Goal: Find contact information

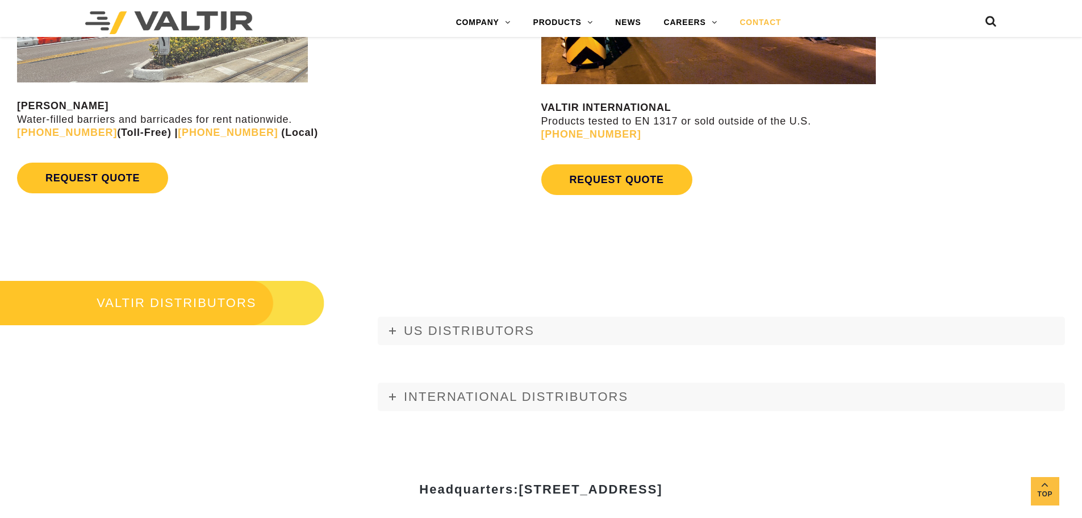
scroll to position [1420, 0]
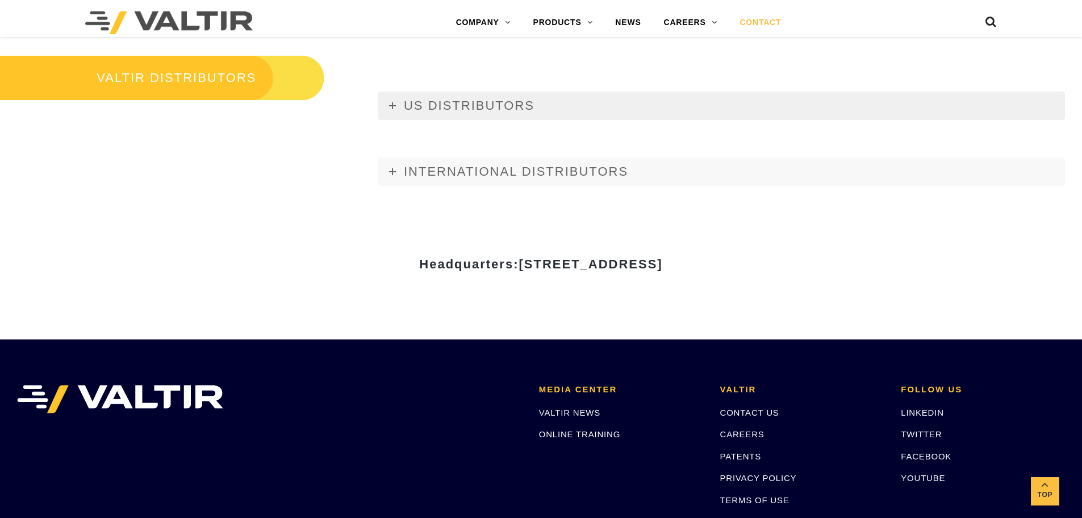
click at [514, 98] on span "US DISTRIBUTORS" at bounding box center [469, 105] width 131 height 14
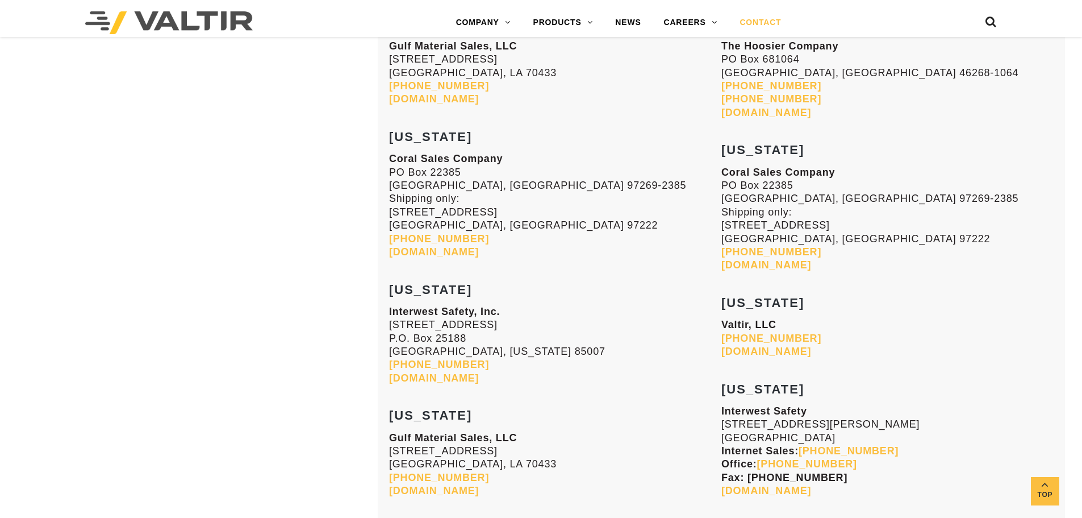
scroll to position [1648, 0]
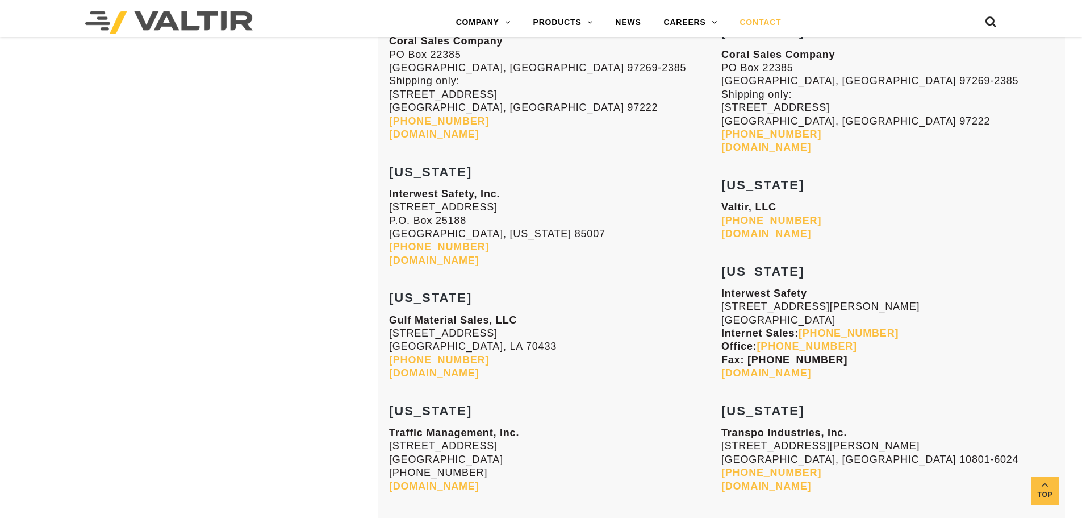
click at [743, 375] on link "[DOMAIN_NAME]" at bounding box center [767, 372] width 90 height 11
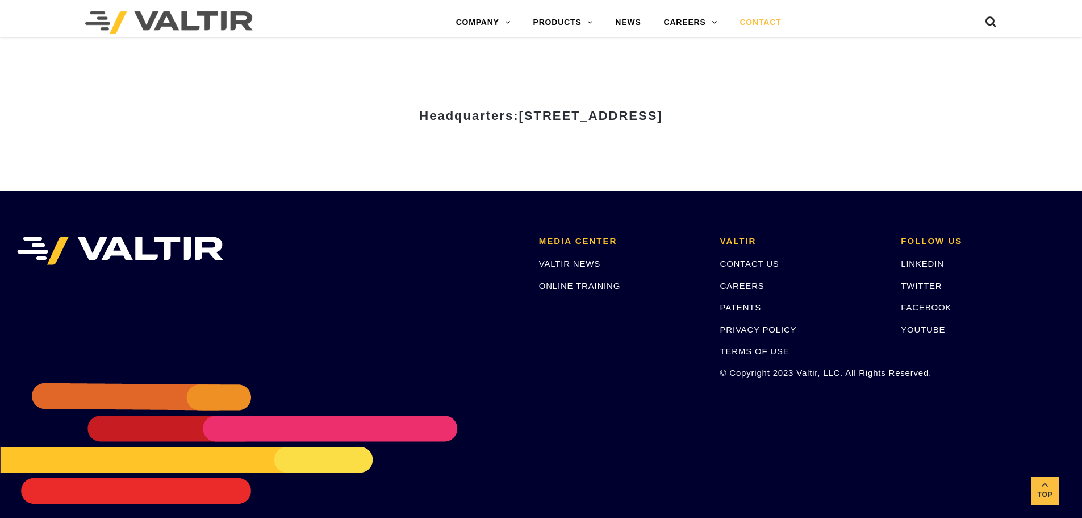
scroll to position [5029, 0]
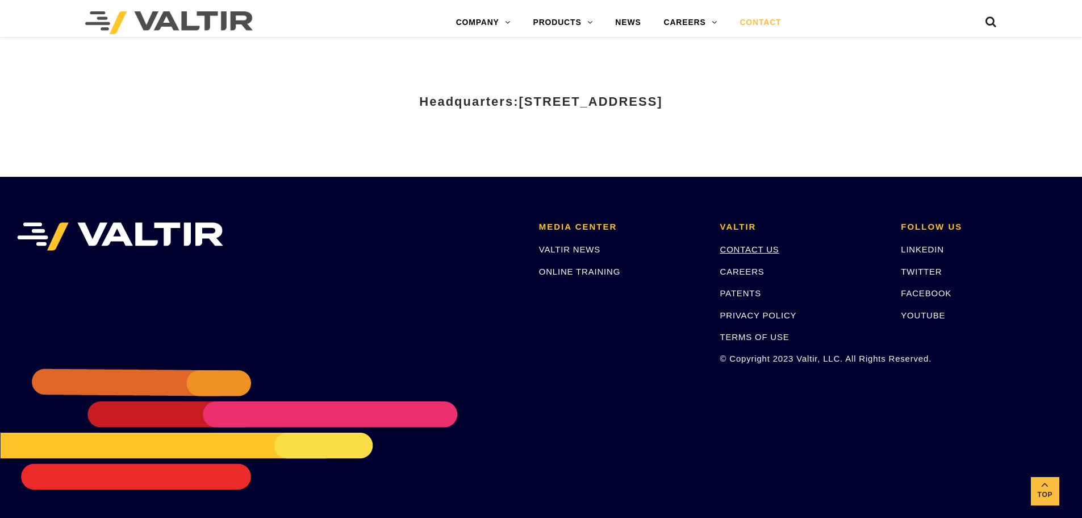
click at [757, 245] on link "CONTACT US" at bounding box center [749, 249] width 59 height 10
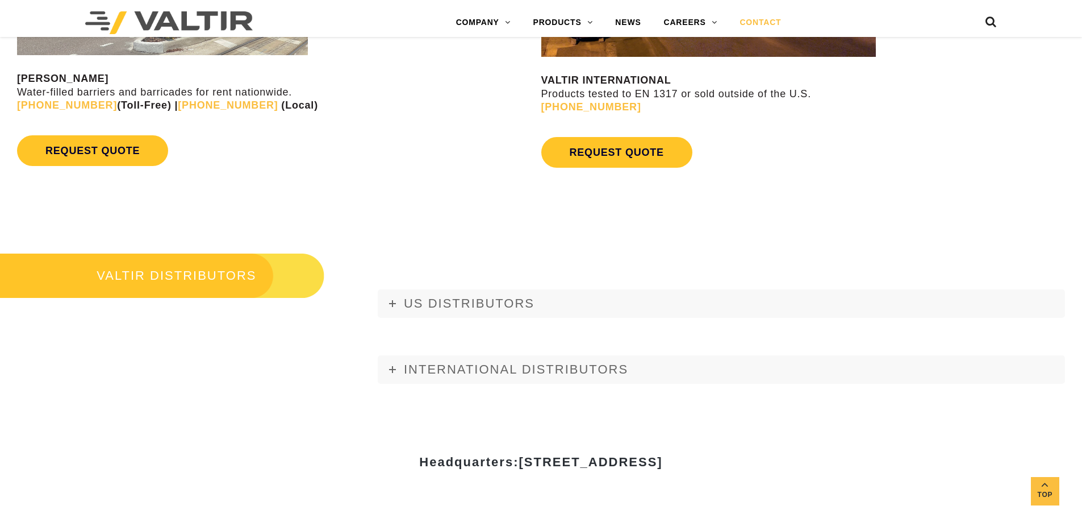
scroll to position [1079, 0]
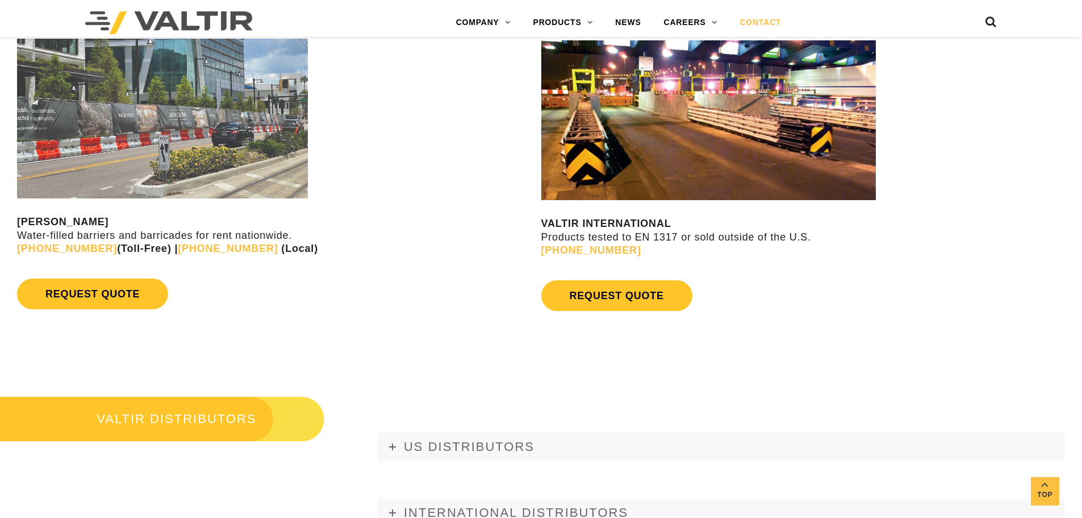
click at [579, 312] on div "REQUEST QUOTE" at bounding box center [811, 295] width 541 height 42
click at [579, 304] on link "REQUEST QUOTE" at bounding box center [616, 295] width 151 height 31
click at [601, 304] on link "REQUEST QUOTE" at bounding box center [616, 295] width 151 height 31
click at [206, 436] on h3 "VALTIR DISTRIBUTORS" at bounding box center [162, 419] width 324 height 48
click at [212, 427] on h3 "VALTIR DISTRIBUTORS" at bounding box center [162, 419] width 324 height 48
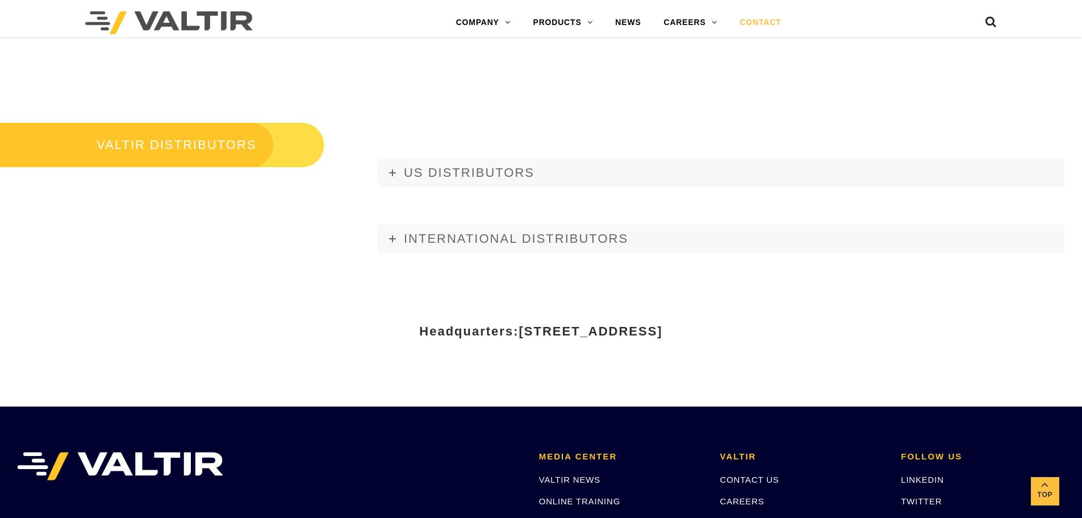
scroll to position [1477, 0]
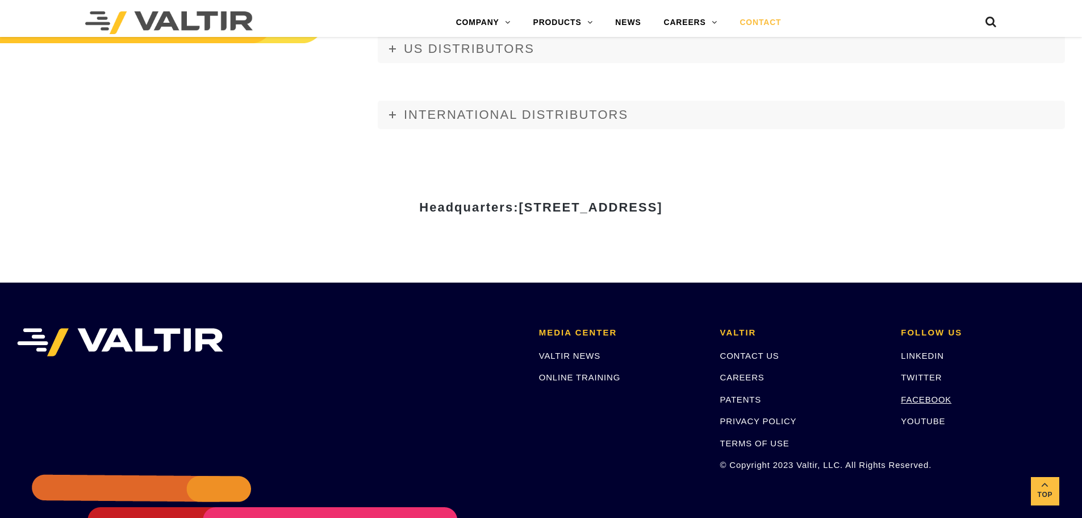
click at [916, 399] on link "FACEBOOK" at bounding box center [926, 399] width 51 height 10
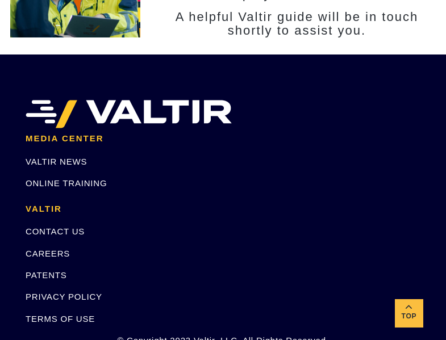
scroll to position [453, 0]
